Goal: Purchase product/service

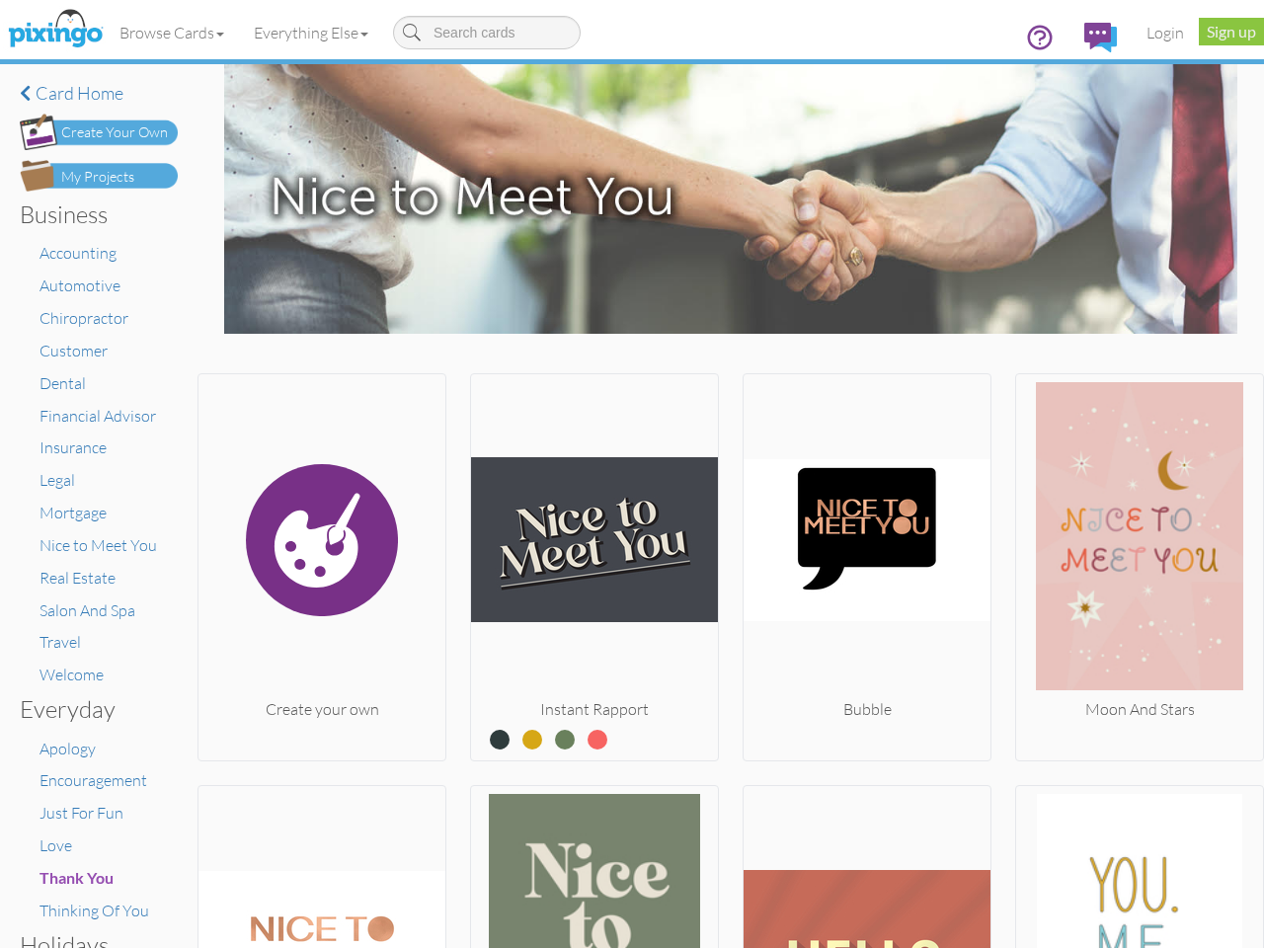
click at [632, 474] on img at bounding box center [594, 540] width 247 height 316
click at [173, 33] on body "Toggle navigation Visit Pixingo Mobile Browse Cards Business Accounting Automot…" at bounding box center [632, 474] width 1264 height 948
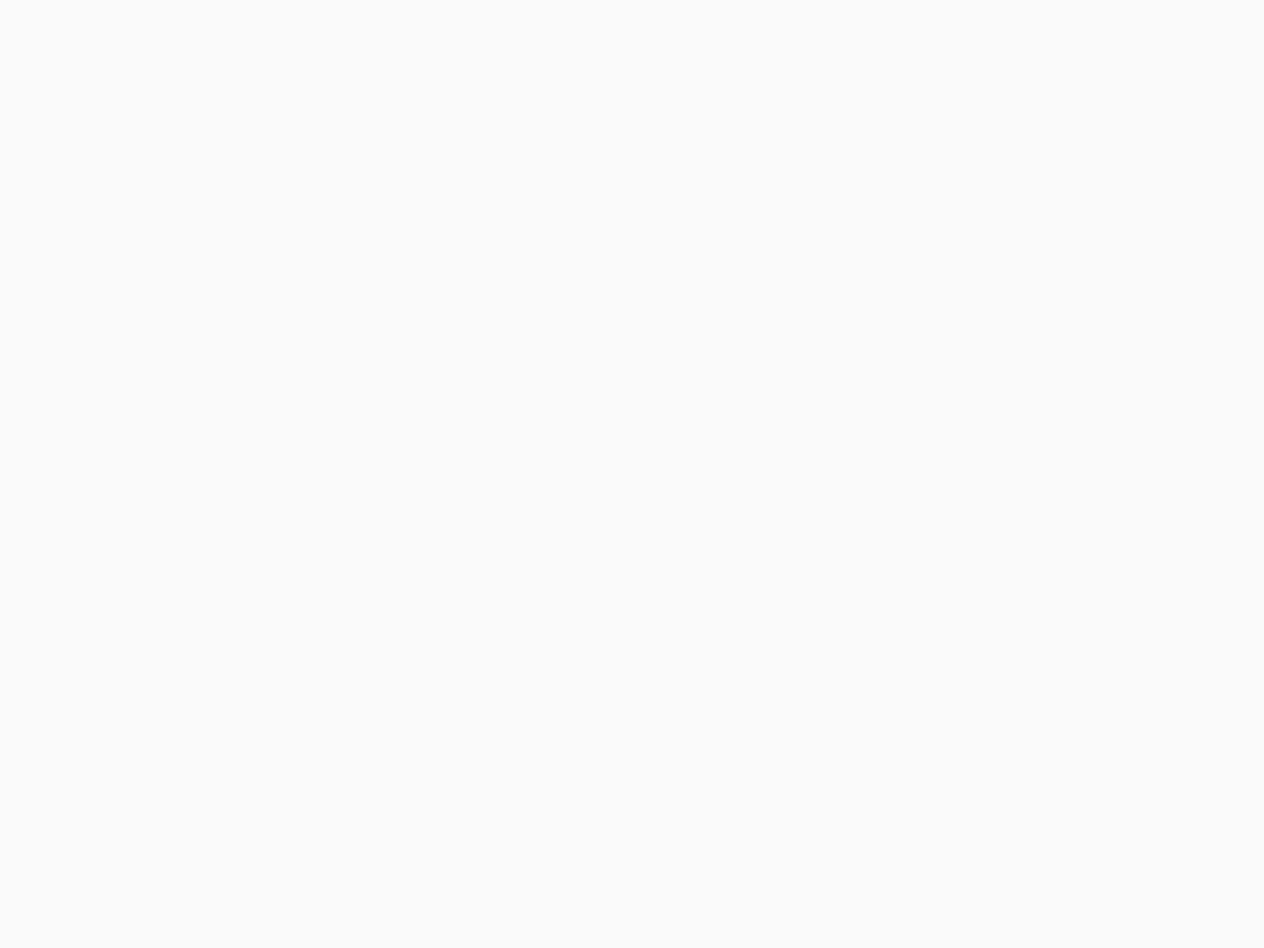
click at [315, 33] on body at bounding box center [632, 474] width 1264 height 948
click at [320, 563] on body at bounding box center [632, 474] width 1264 height 948
click at [589, 563] on body at bounding box center [632, 474] width 1264 height 948
click at [857, 563] on body at bounding box center [632, 474] width 1264 height 948
click at [1125, 563] on body at bounding box center [632, 474] width 1264 height 948
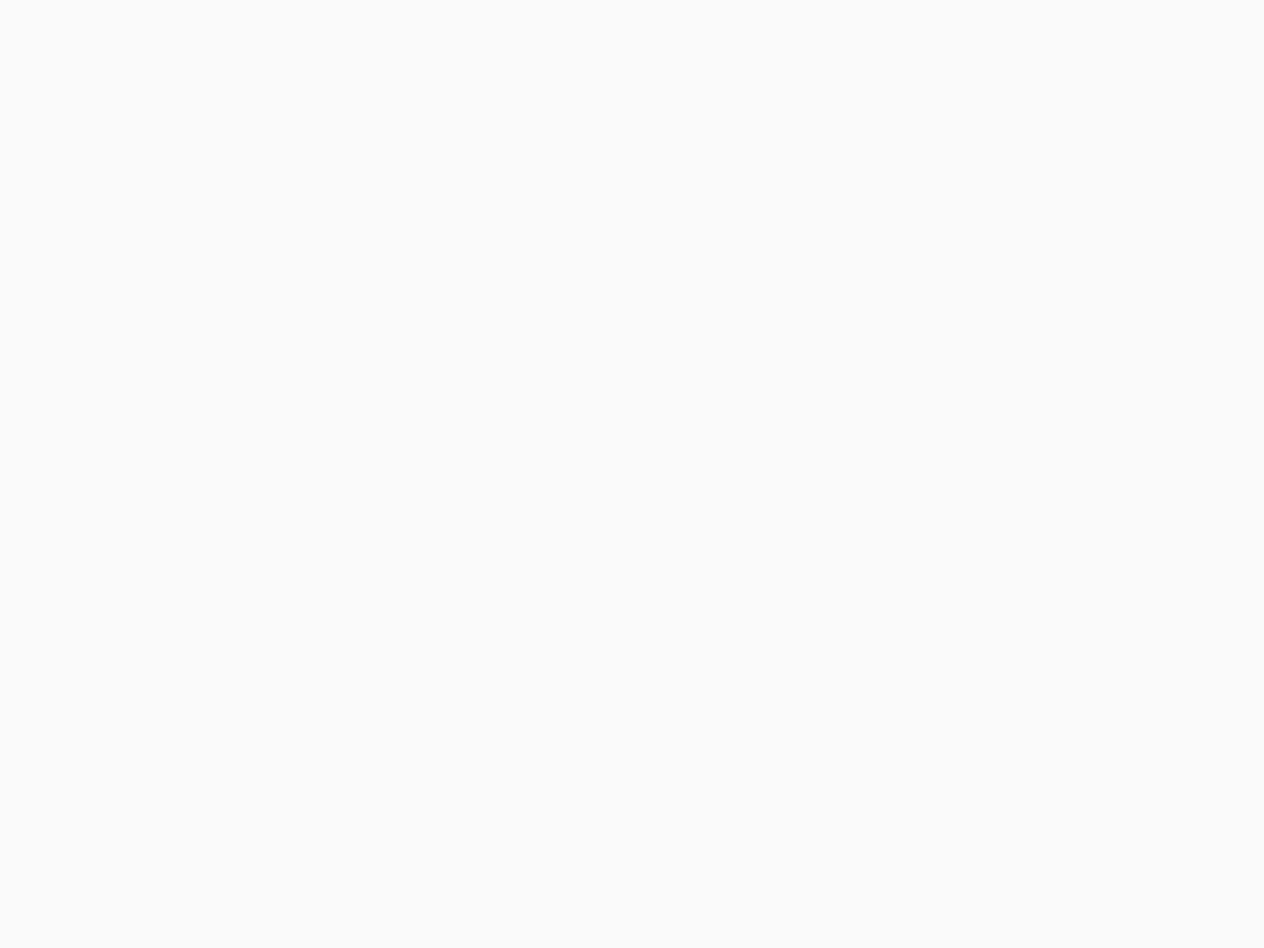
click at [320, 864] on body at bounding box center [632, 474] width 1264 height 948
click at [589, 864] on body at bounding box center [632, 474] width 1264 height 948
click at [857, 864] on body at bounding box center [632, 474] width 1264 height 948
